Goal: Task Accomplishment & Management: Complete application form

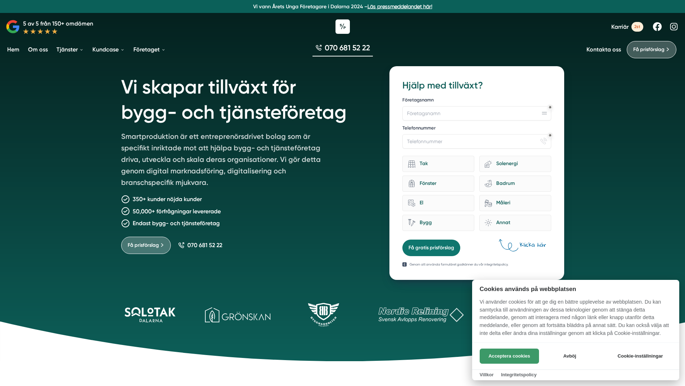
click at [519, 352] on button "Acceptera cookies" at bounding box center [509, 355] width 59 height 15
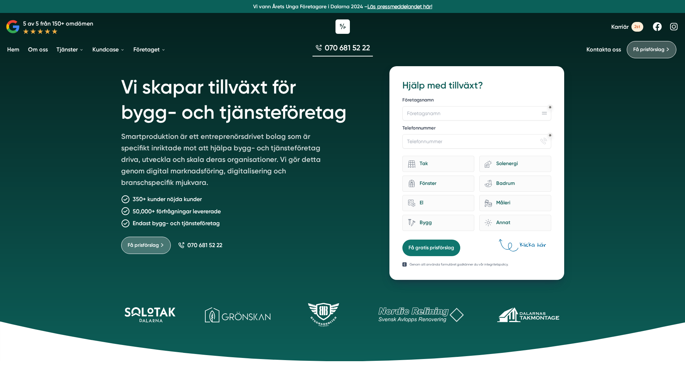
click at [294, 215] on div "50,000+ förfrågningar levererade" at bounding box center [246, 211] width 251 height 9
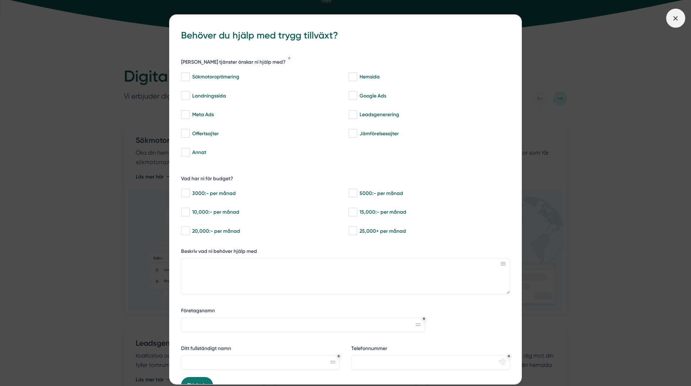
click at [678, 22] on span at bounding box center [675, 18] width 19 height 19
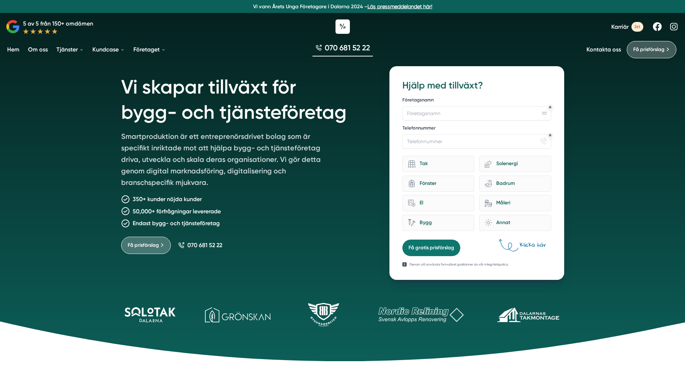
click at [141, 112] on h1 "Vi skapar tillväxt för bygg- och tjänsteföretag" at bounding box center [246, 98] width 251 height 64
click at [140, 111] on h1 "Vi skapar tillväxt för bygg- och tjänsteföretag" at bounding box center [246, 98] width 251 height 64
click at [274, 113] on h1 "Vi skapar tillväxt för bygg- och tjänsteföretag" at bounding box center [246, 98] width 251 height 64
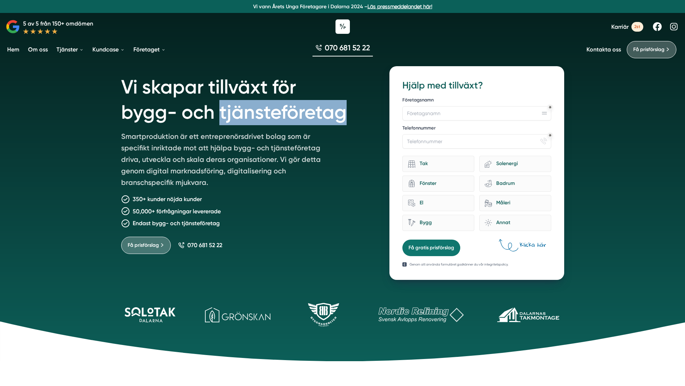
click at [274, 113] on h1 "Vi skapar tillväxt för bygg- och tjänsteföretag" at bounding box center [246, 98] width 251 height 64
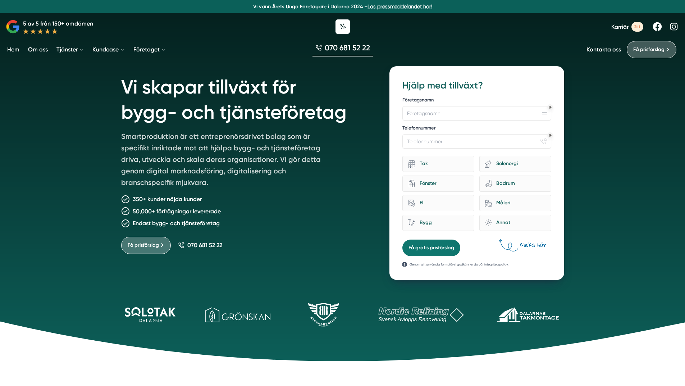
click at [313, 247] on div "Få prisförslag 070 681 52 22" at bounding box center [246, 242] width 251 height 23
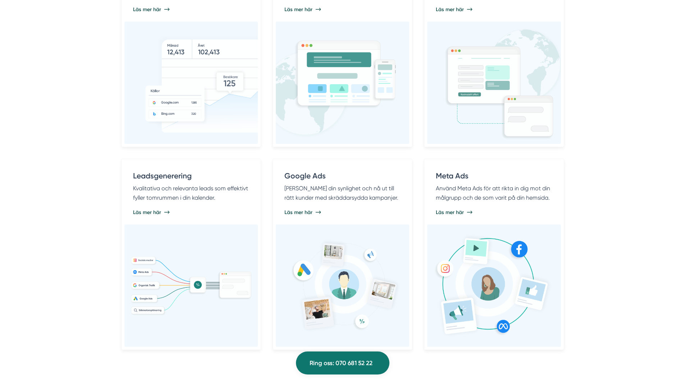
scroll to position [503, 0]
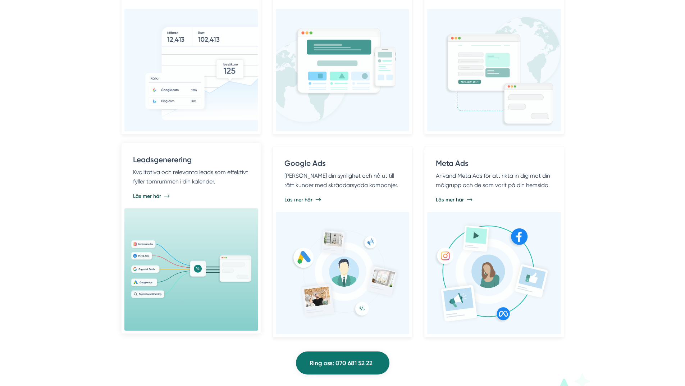
click at [188, 269] on img at bounding box center [191, 269] width 122 height 60
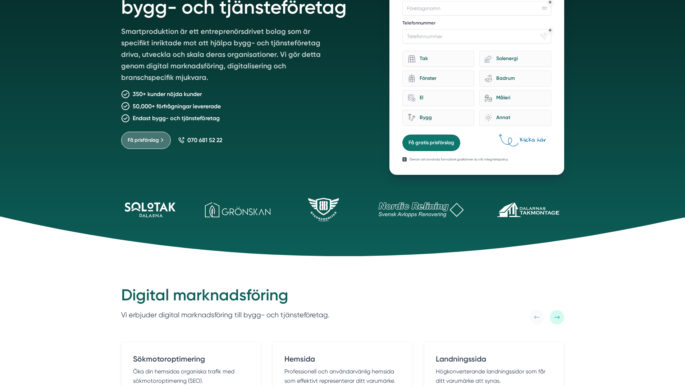
scroll to position [36, 0]
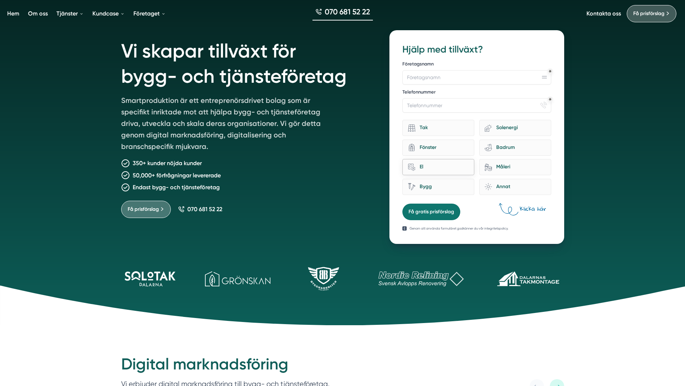
click at [458, 171] on div "El" at bounding box center [442, 167] width 54 height 10
click at [0, 0] on input "home-improvement-13 El" at bounding box center [0, 0] width 0 height 0
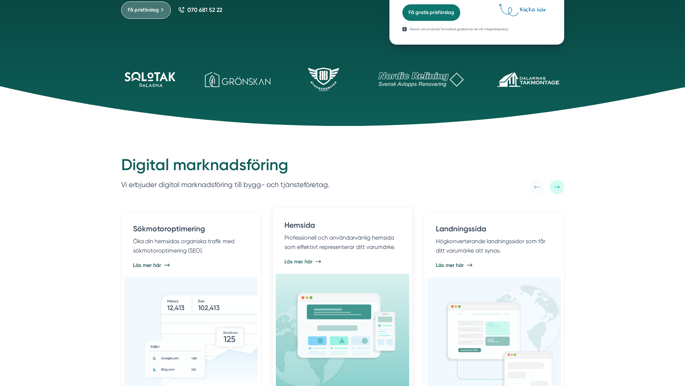
scroll to position [288, 0]
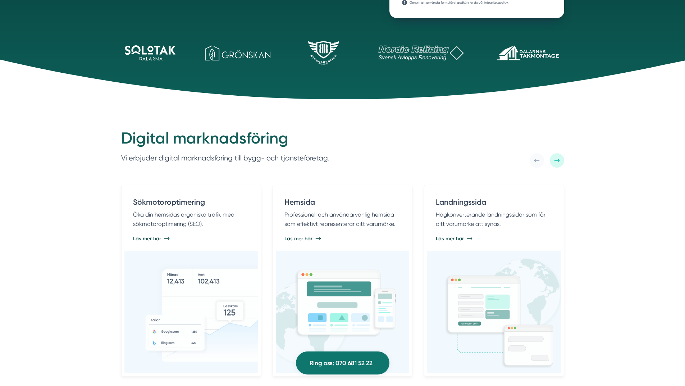
scroll to position [170, 0]
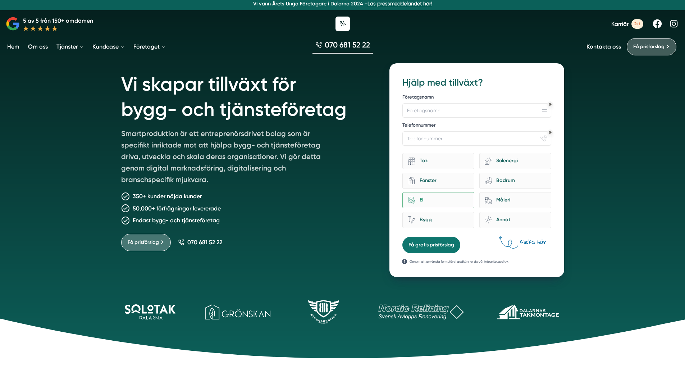
scroll to position [0, 0]
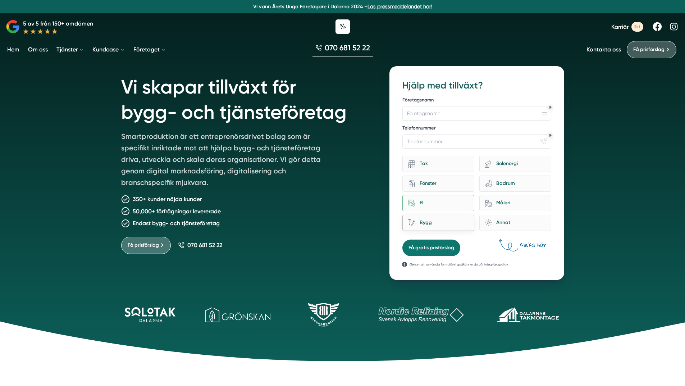
click at [442, 225] on div "Bygg" at bounding box center [442, 223] width 54 height 10
click at [0, 0] on input "Bygg" at bounding box center [0, 0] width 0 height 0
click at [427, 185] on div "Fönster" at bounding box center [442, 184] width 54 height 10
click at [0, 0] on input "architecture-window-1 Fönster" at bounding box center [0, 0] width 0 height 0
click at [30, 162] on div "Vi skapar tillväxt för bygg- och tjänsteföretag Smartproduktion är ett entrepre…" at bounding box center [342, 180] width 685 height 361
